Goal: Communication & Community: Share content

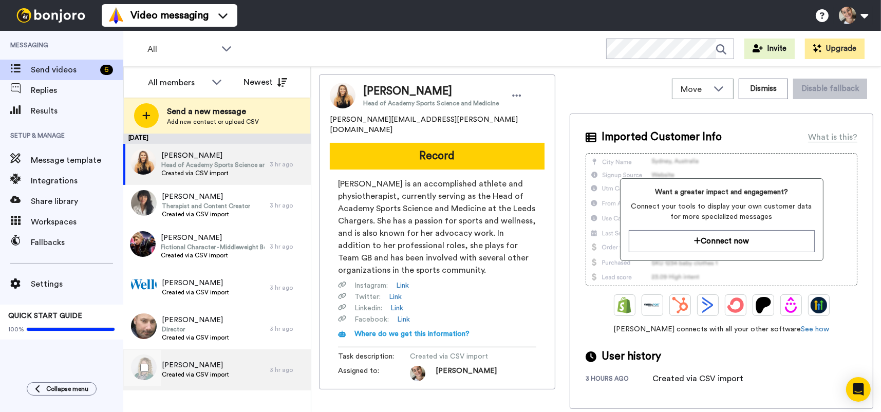
click at [227, 365] on div "Rachel Denney Created via CSV import" at bounding box center [196, 369] width 146 height 41
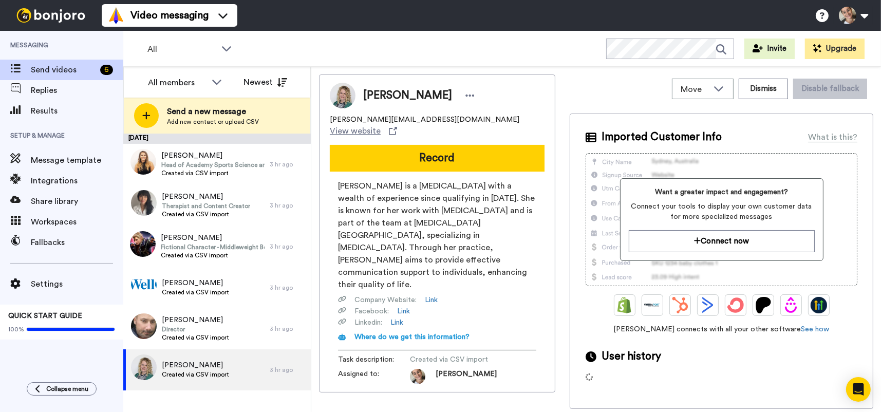
click at [458, 145] on button "Record" at bounding box center [437, 158] width 215 height 27
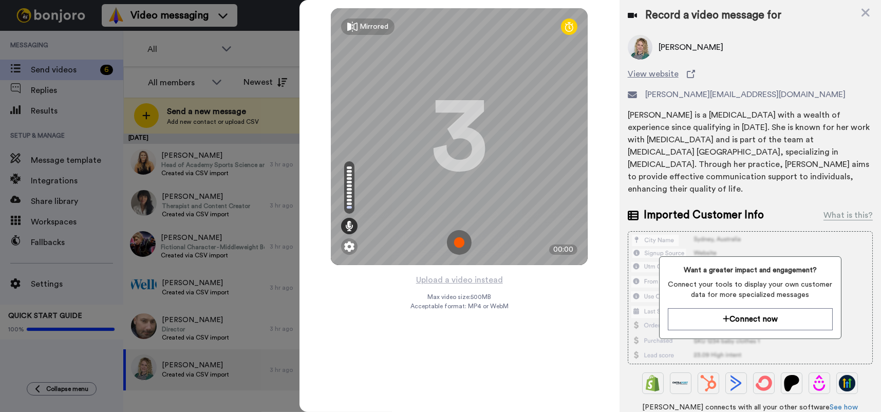
click at [462, 241] on img at bounding box center [459, 242] width 25 height 25
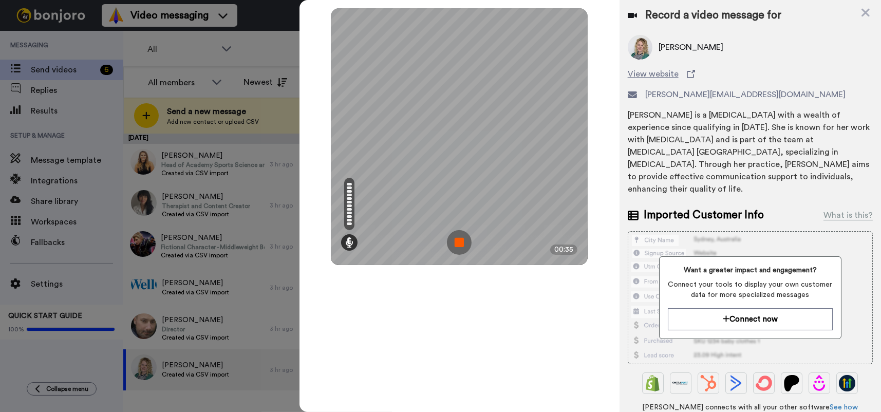
click at [462, 241] on img at bounding box center [459, 242] width 25 height 25
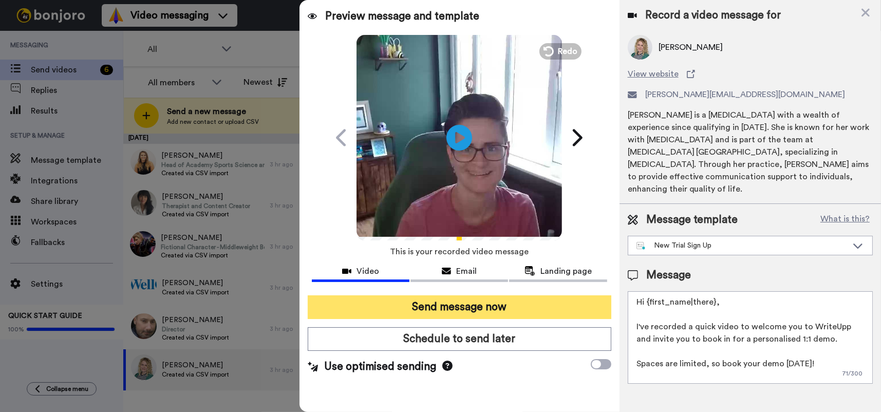
click at [467, 299] on button "Send message now" at bounding box center [459, 307] width 303 height 24
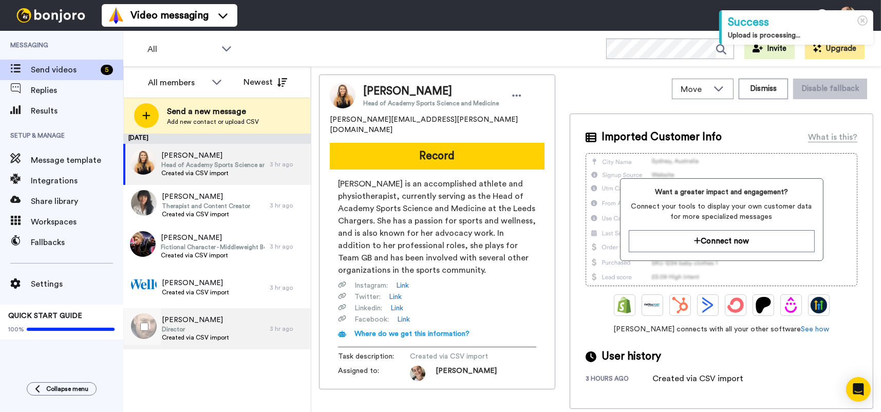
click at [241, 336] on div "[PERSON_NAME] Director Created via CSV import" at bounding box center [196, 328] width 146 height 41
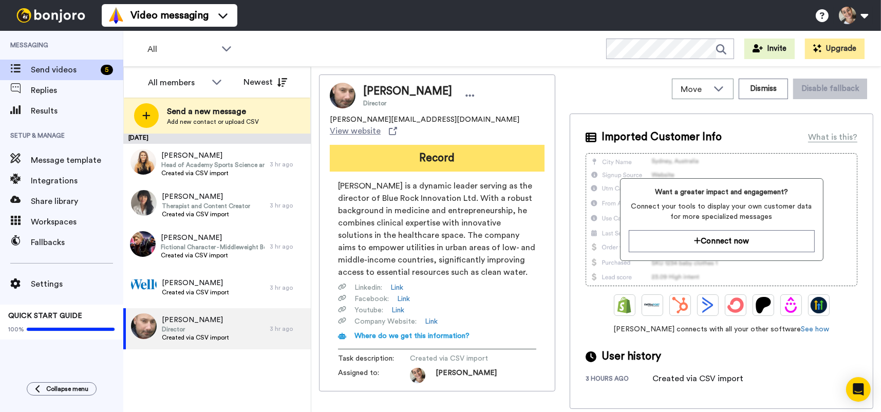
click at [444, 149] on button "Record" at bounding box center [437, 158] width 215 height 27
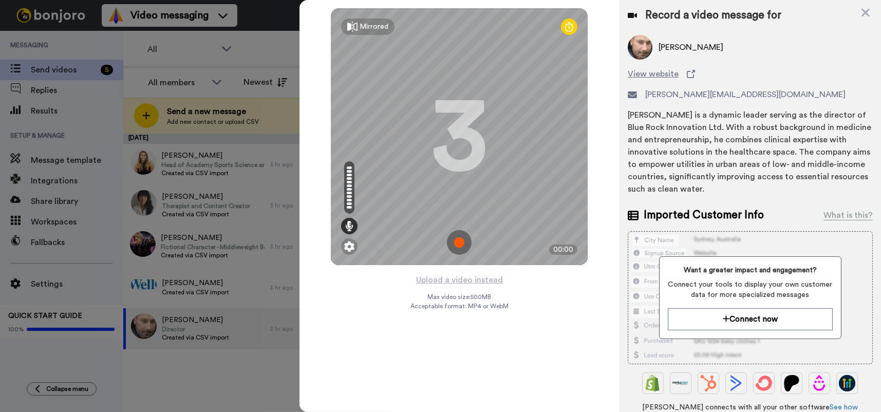
click at [458, 239] on img at bounding box center [459, 242] width 25 height 25
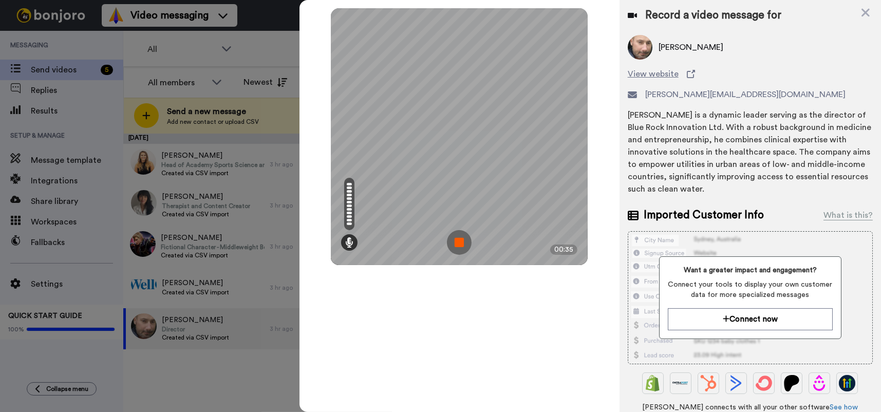
click at [458, 241] on img at bounding box center [459, 242] width 25 height 25
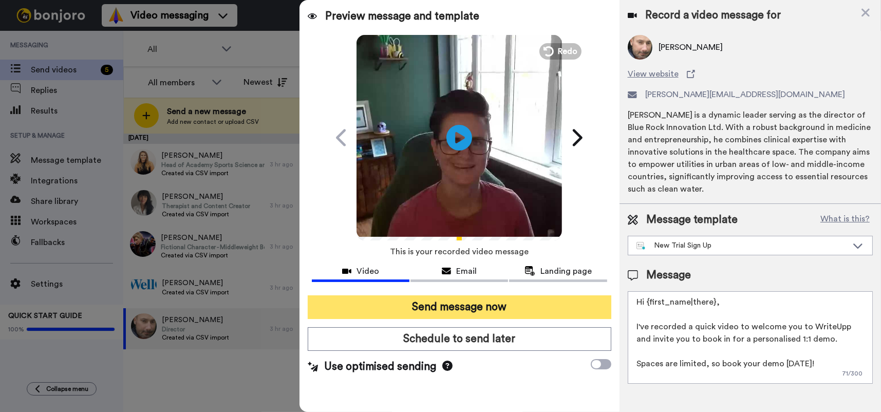
click at [505, 302] on button "Send message now" at bounding box center [459, 307] width 303 height 24
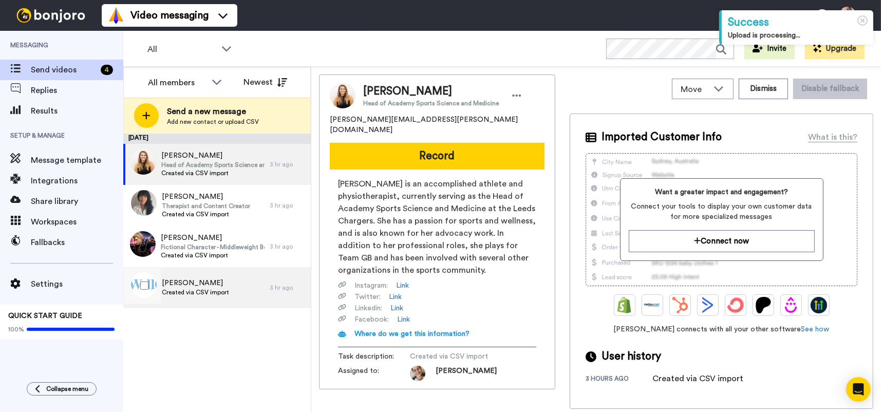
click at [227, 296] on span "Created via CSV import" at bounding box center [195, 292] width 67 height 8
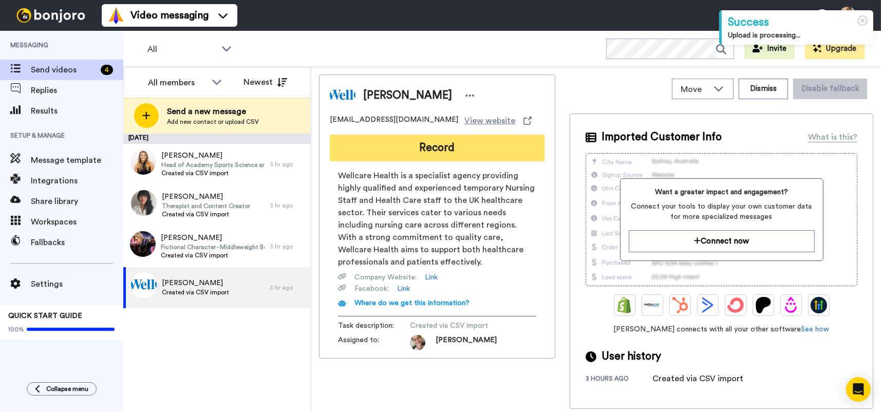
click at [453, 153] on button "Record" at bounding box center [437, 148] width 215 height 27
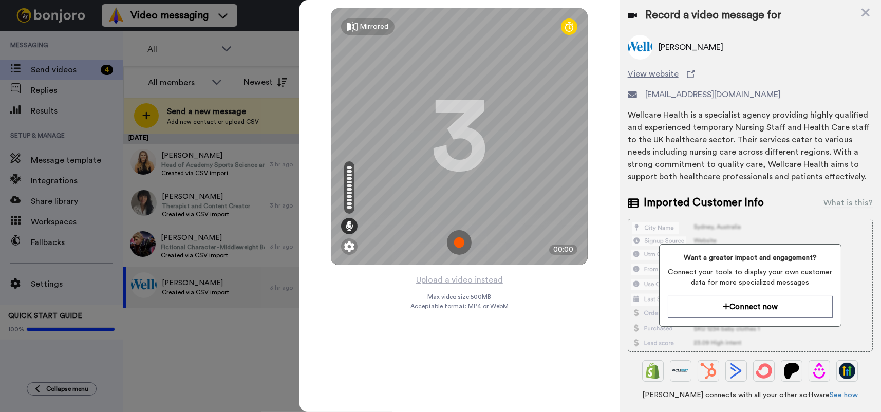
click at [458, 243] on img at bounding box center [459, 242] width 25 height 25
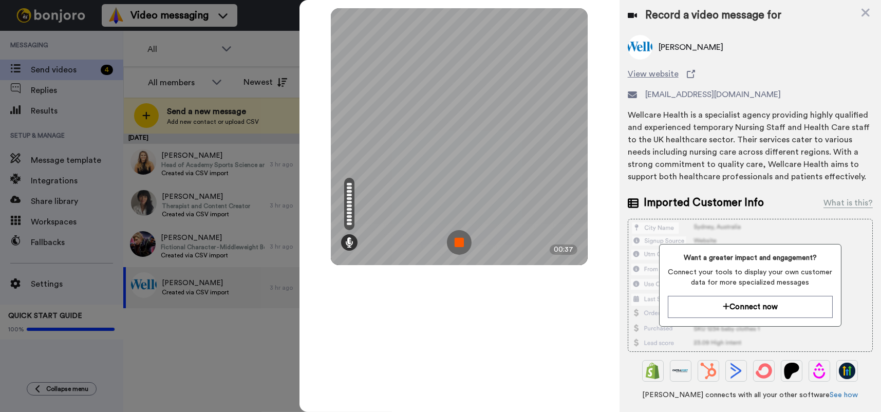
click at [466, 248] on img at bounding box center [459, 242] width 25 height 25
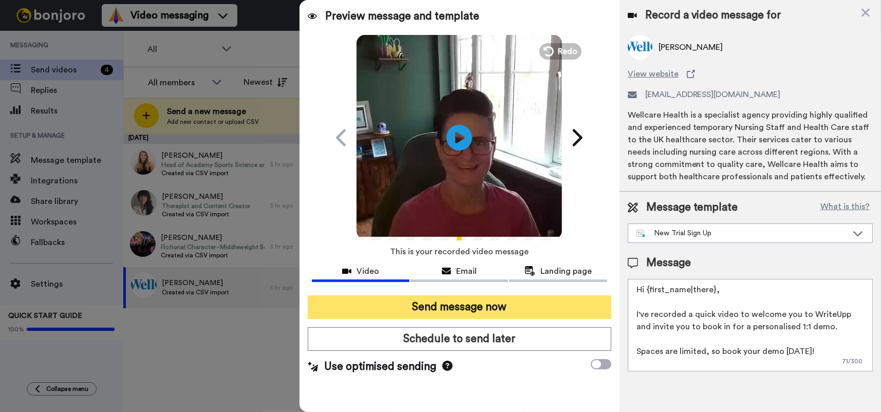
click at [483, 306] on button "Send message now" at bounding box center [459, 307] width 303 height 24
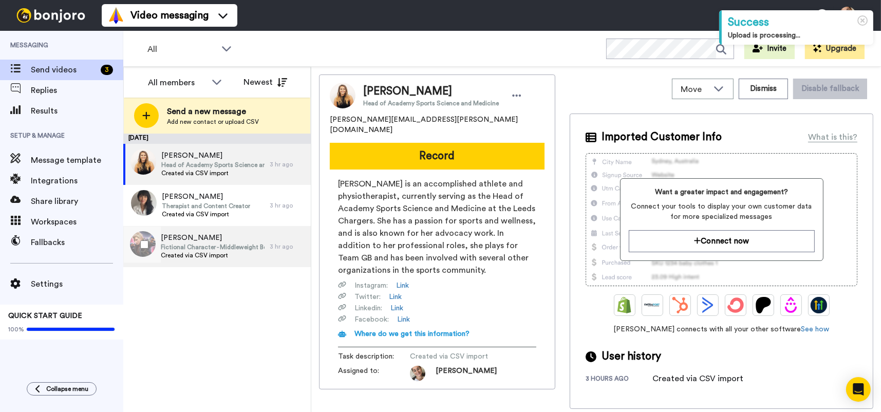
click at [223, 253] on span "Created via CSV import" at bounding box center [213, 255] width 104 height 8
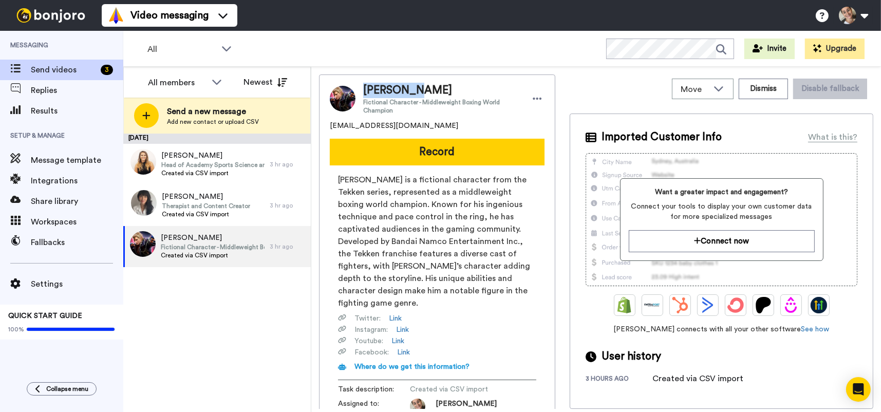
drag, startPoint x: 416, startPoint y: 91, endPoint x: 365, endPoint y: 80, distance: 52.5
click at [365, 80] on div "Steve Fox Fictional Character - Middleweight Boxing World Champion flipsnapp@gm…" at bounding box center [437, 248] width 236 height 348
copy span "[PERSON_NAME]"
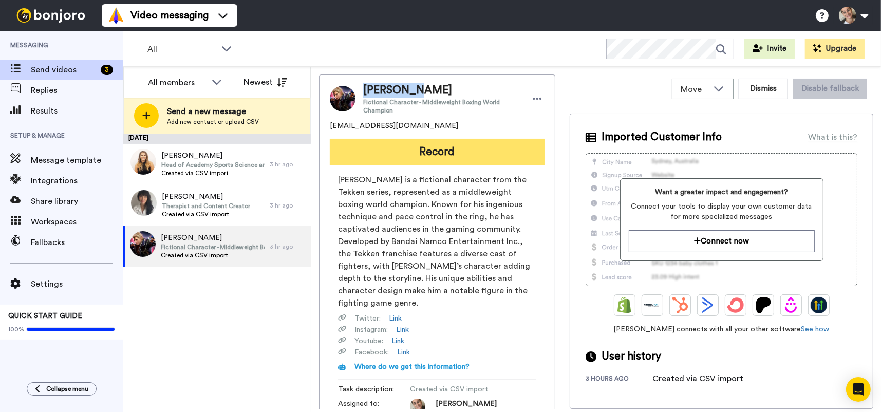
click at [449, 155] on button "Record" at bounding box center [437, 152] width 215 height 27
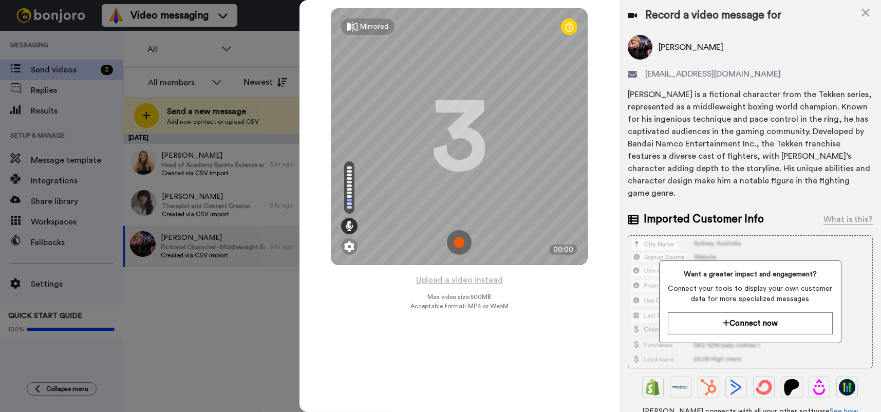
click at [462, 239] on img at bounding box center [459, 242] width 25 height 25
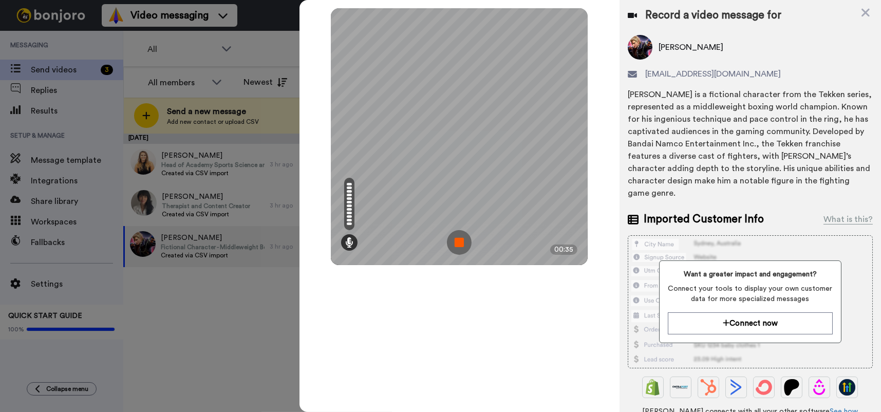
click at [462, 239] on img at bounding box center [459, 242] width 25 height 25
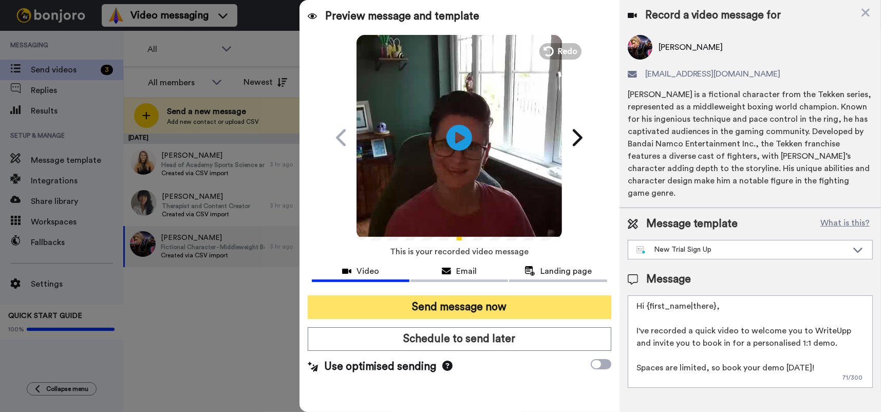
click at [472, 303] on button "Send message now" at bounding box center [459, 307] width 303 height 24
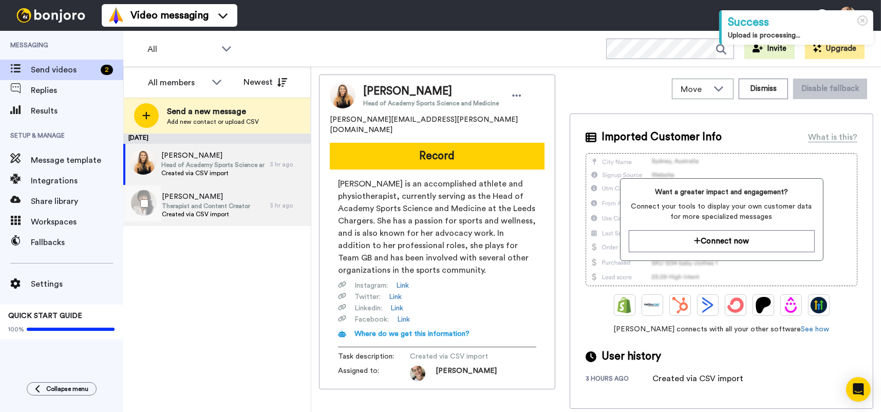
click at [201, 208] on span "Therapist and Content Creator" at bounding box center [206, 206] width 88 height 8
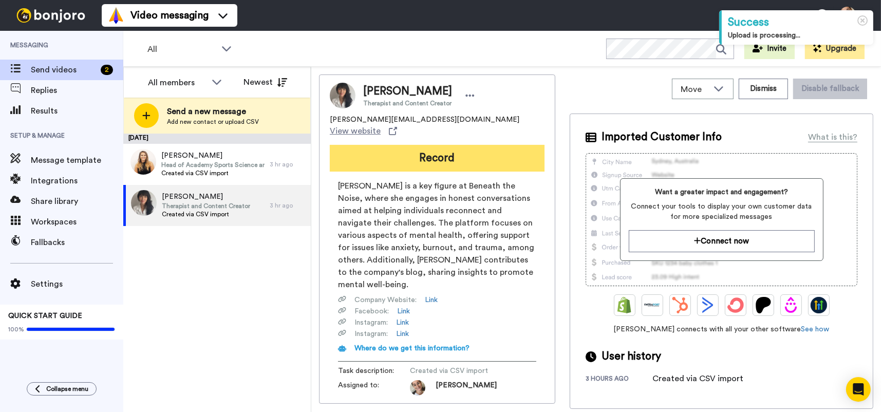
click at [465, 145] on button "Record" at bounding box center [437, 158] width 215 height 27
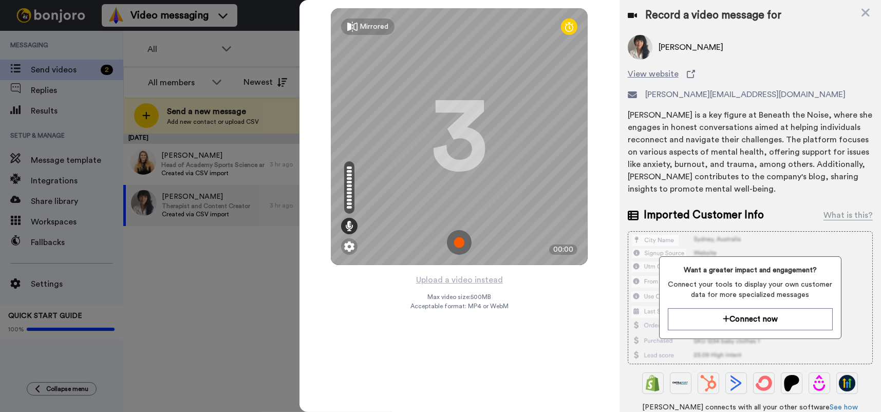
click at [458, 246] on img at bounding box center [459, 242] width 25 height 25
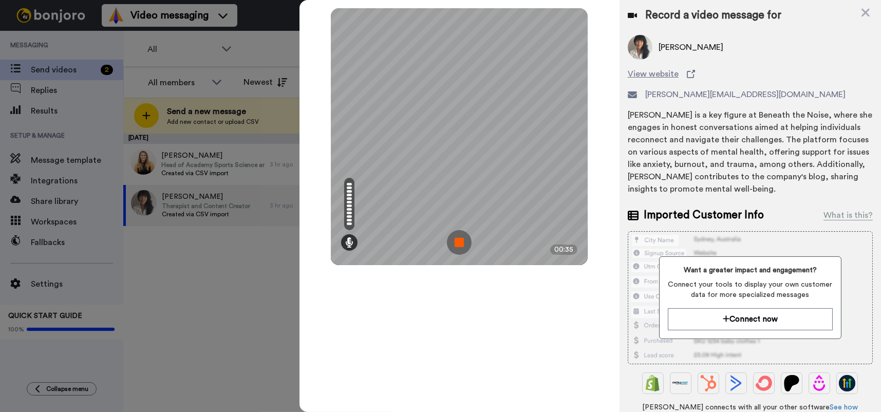
click at [458, 246] on img at bounding box center [459, 242] width 25 height 25
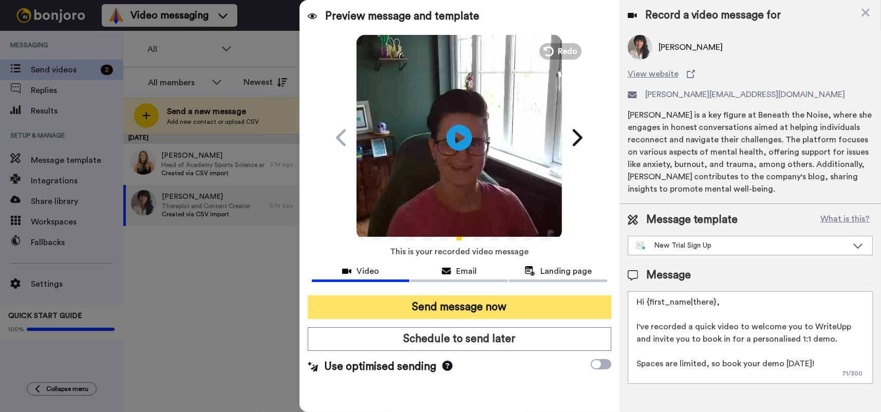
click at [481, 302] on button "Send message now" at bounding box center [459, 307] width 303 height 24
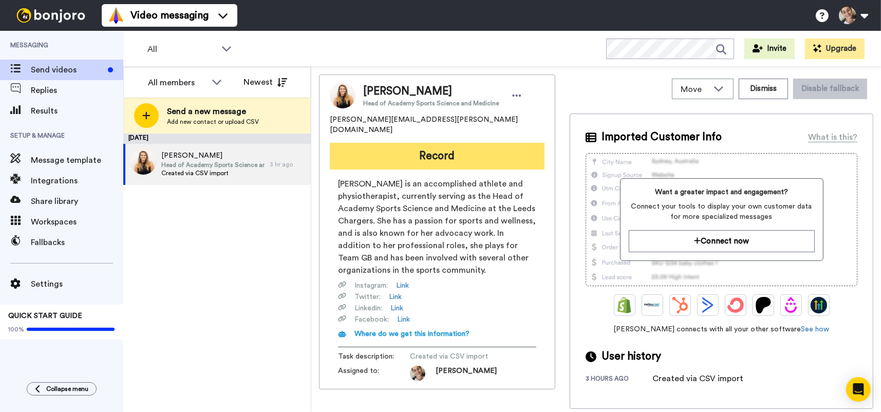
click at [462, 147] on button "Record" at bounding box center [437, 156] width 215 height 27
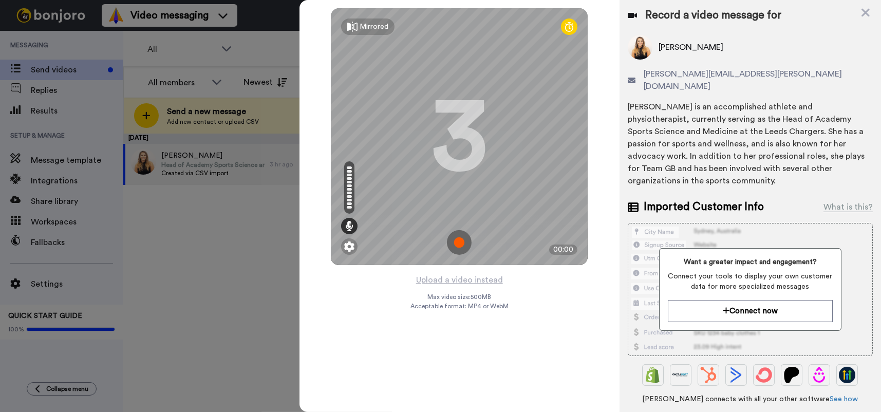
click at [458, 241] on img at bounding box center [459, 242] width 25 height 25
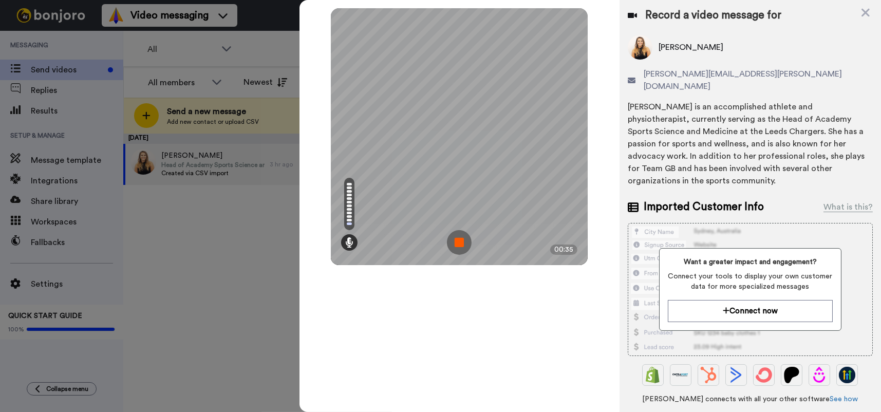
click at [458, 241] on img at bounding box center [459, 242] width 25 height 25
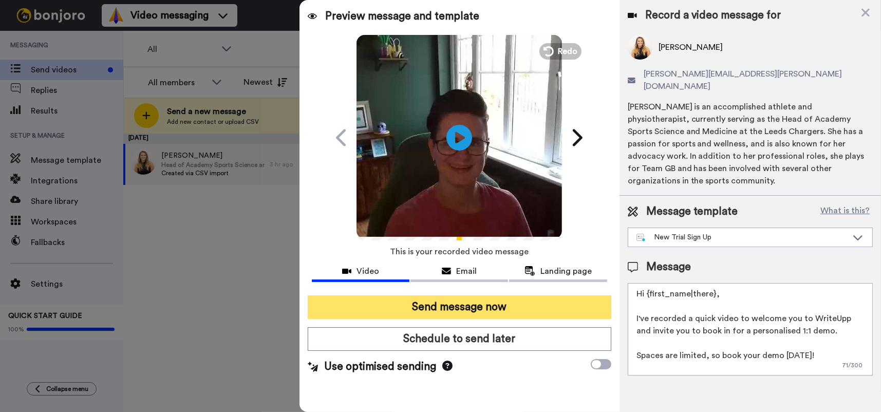
click at [465, 308] on button "Send message now" at bounding box center [459, 307] width 303 height 24
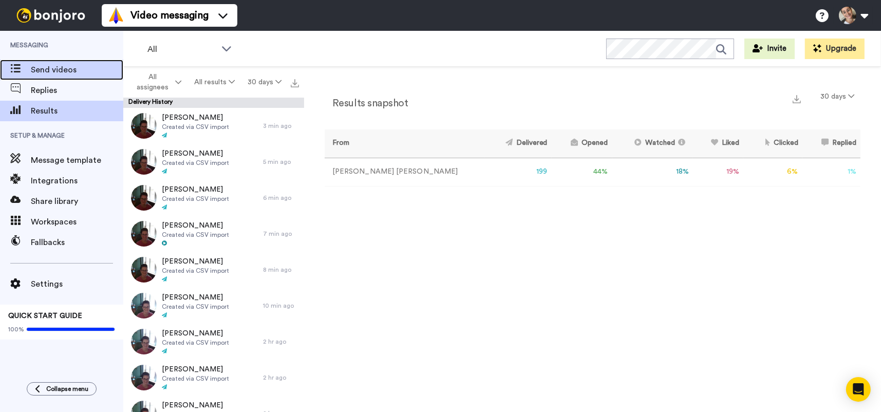
click at [63, 70] on span "Send videos" at bounding box center [77, 70] width 92 height 12
